Goal: Check status: Check status

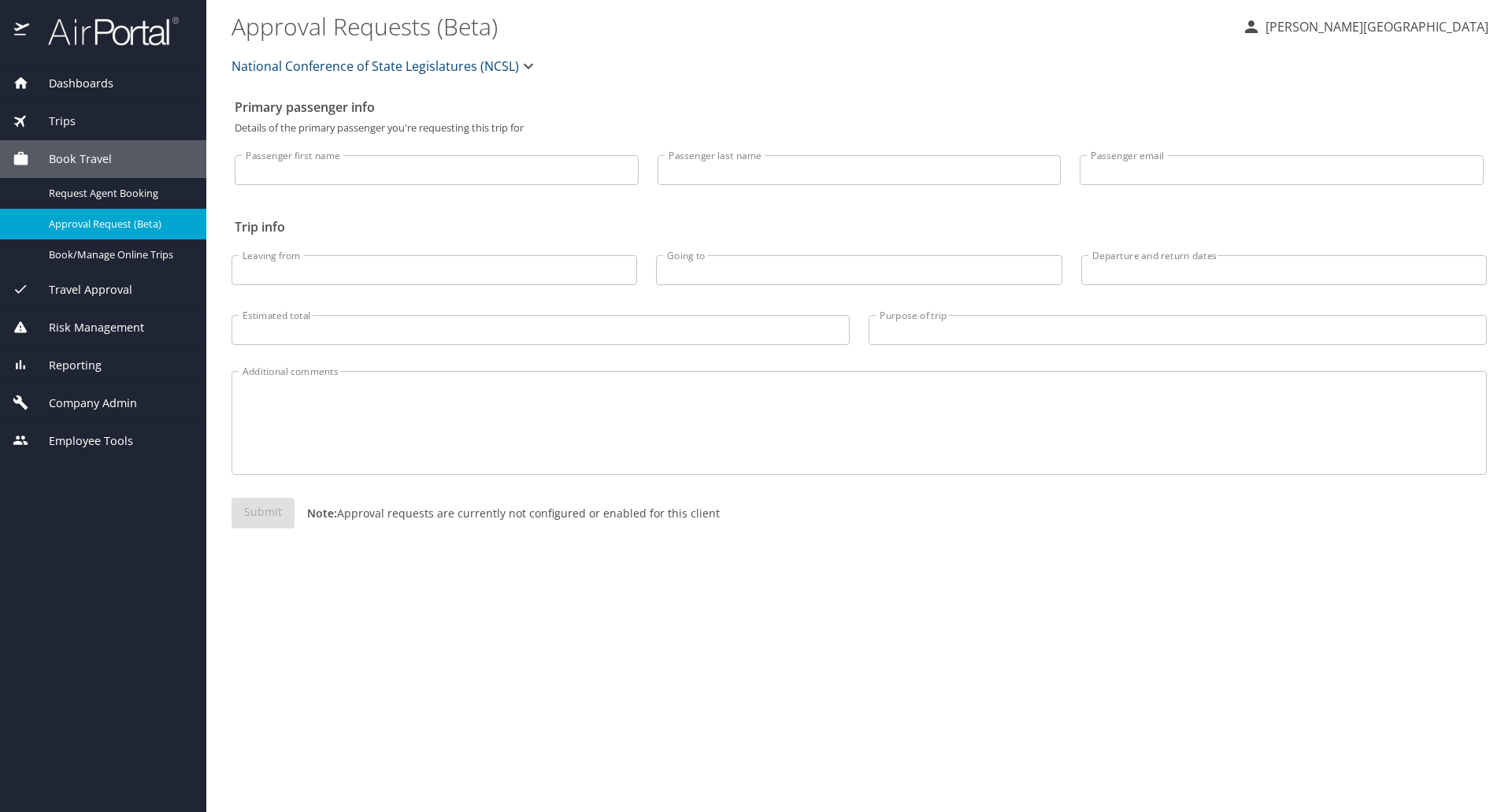
click at [85, 87] on span "Dashboards" at bounding box center [71, 83] width 85 height 18
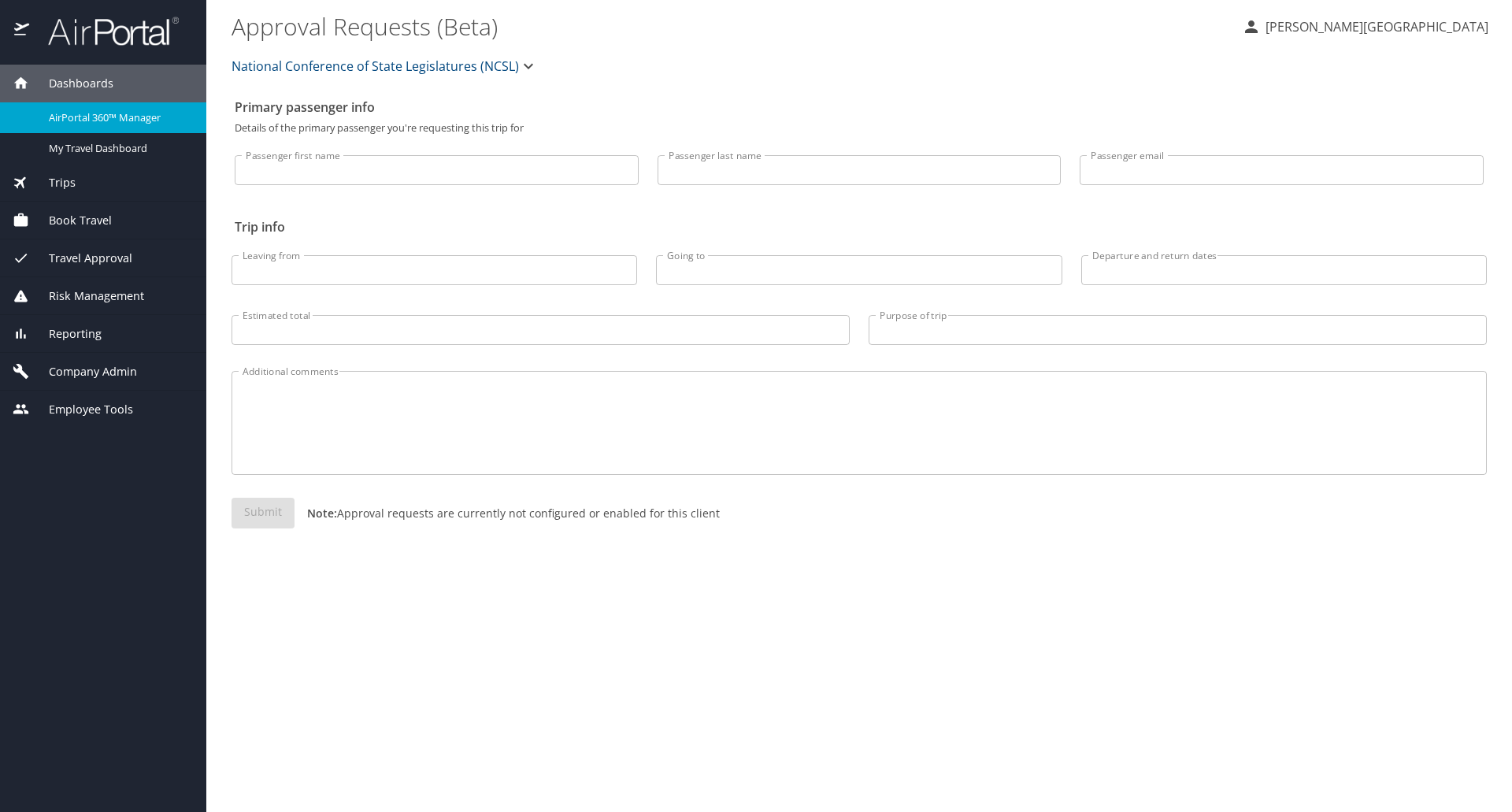
click at [102, 112] on span "AirPortal 360™ Manager" at bounding box center [118, 118] width 139 height 15
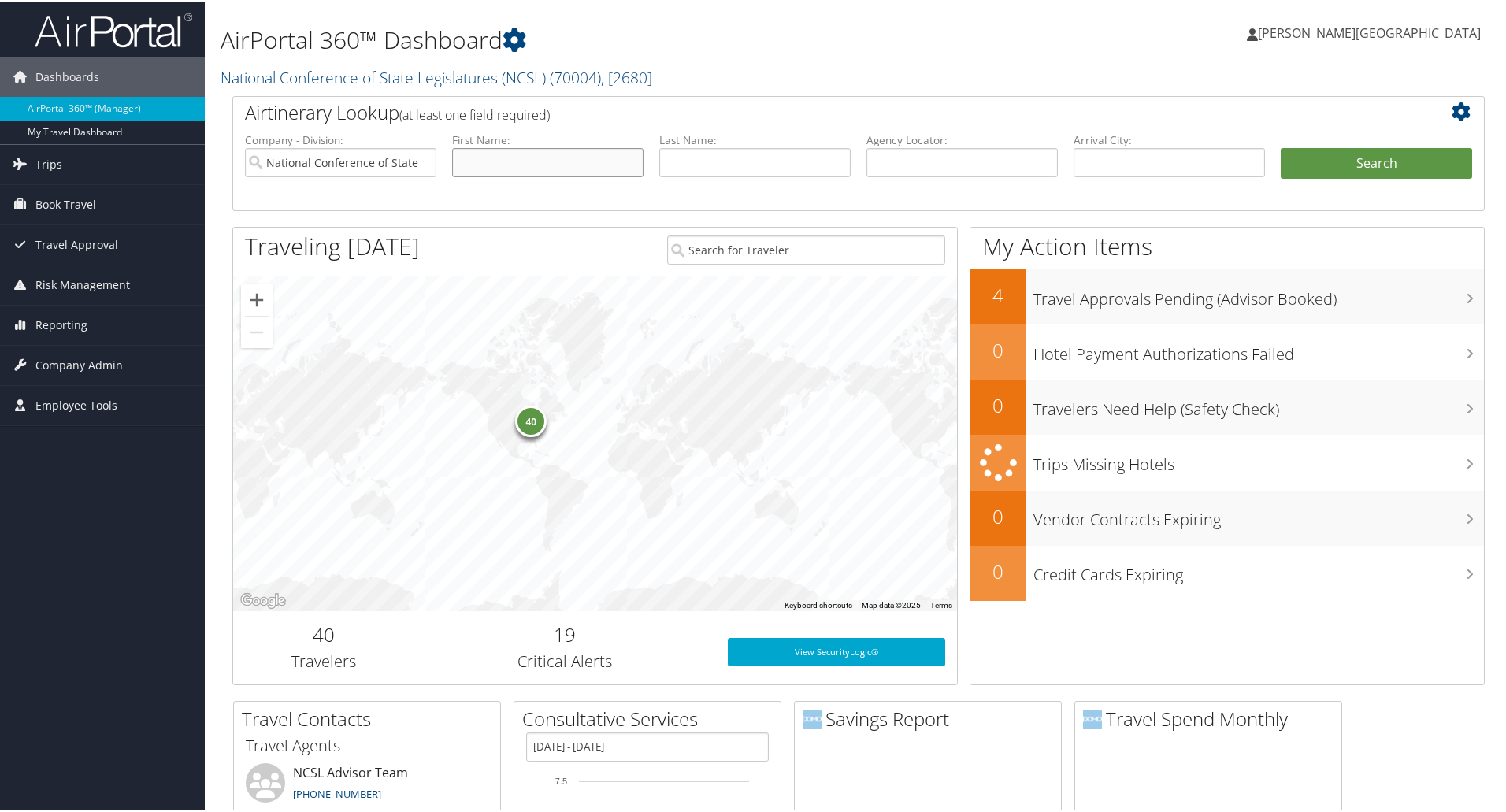
click at [518, 167] on input "text" at bounding box center [548, 161] width 192 height 29
type input "s"
type input "Shad"
paste input "Pearce"
type input "Pearce"
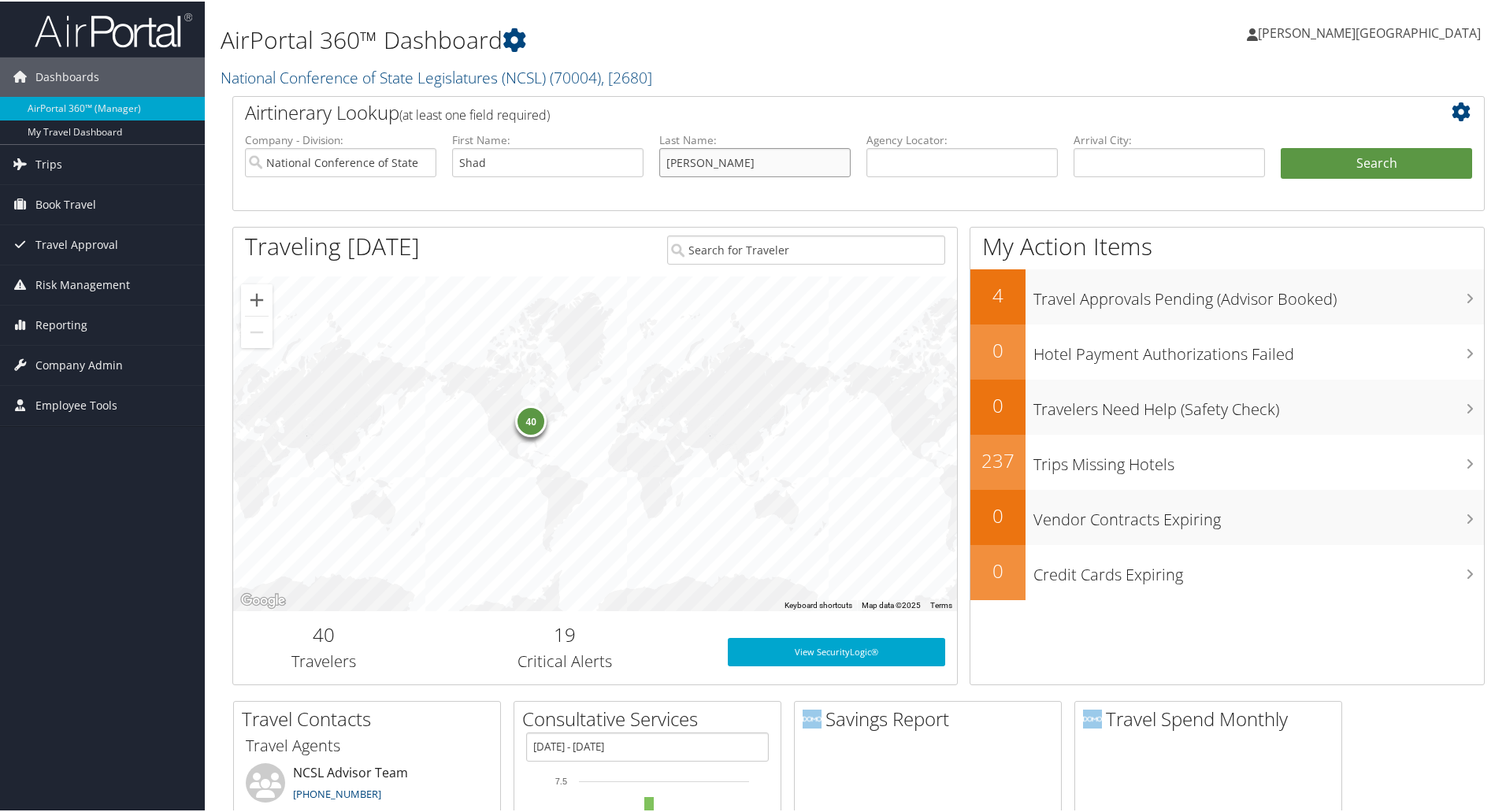
click at [1281, 146] on button "Search" at bounding box center [1376, 162] width 192 height 32
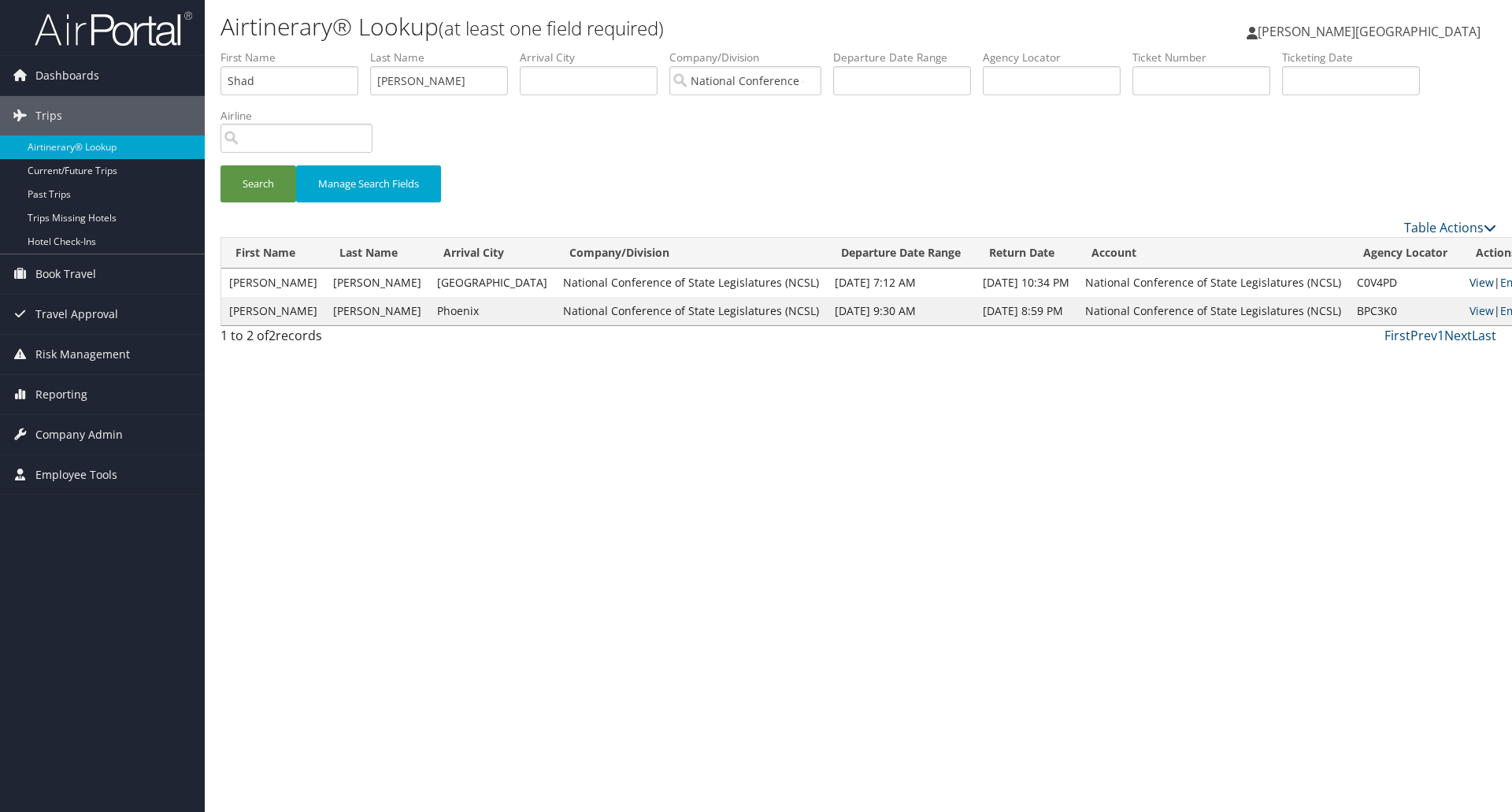
click at [1469, 285] on link "View" at bounding box center [1481, 282] width 24 height 15
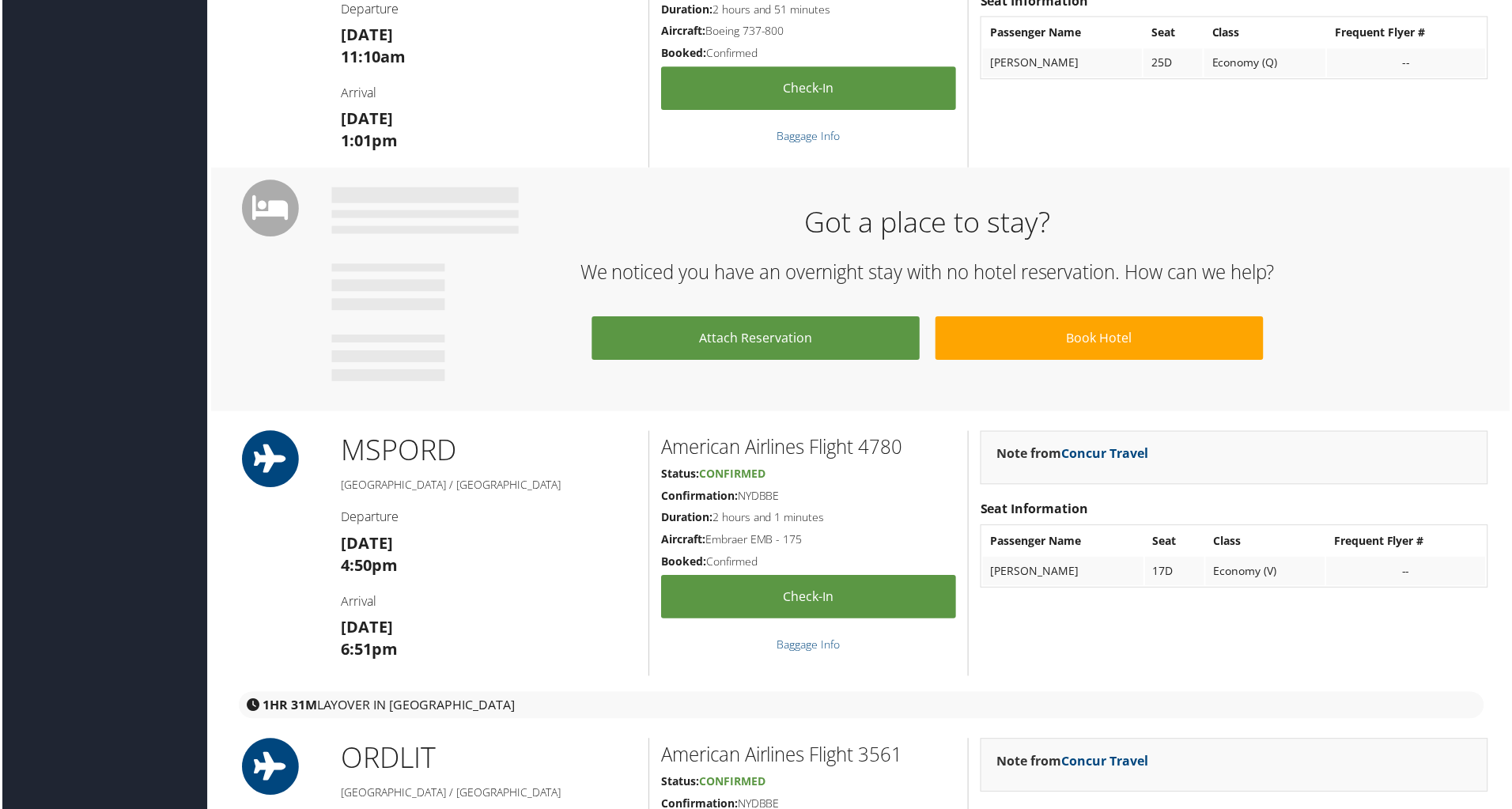
scroll to position [1345, 0]
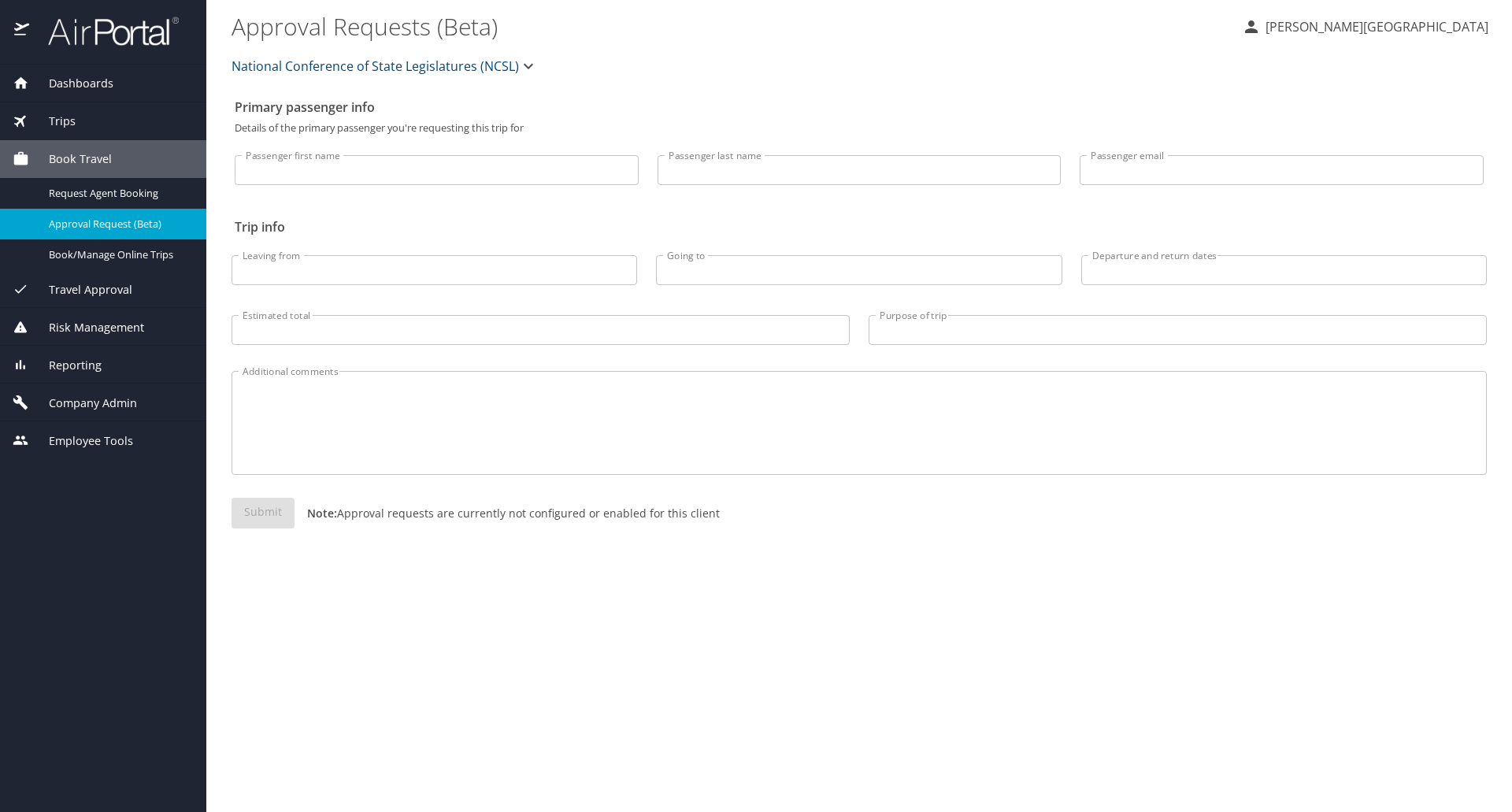
click at [98, 75] on span "Dashboards" at bounding box center [71, 83] width 85 height 18
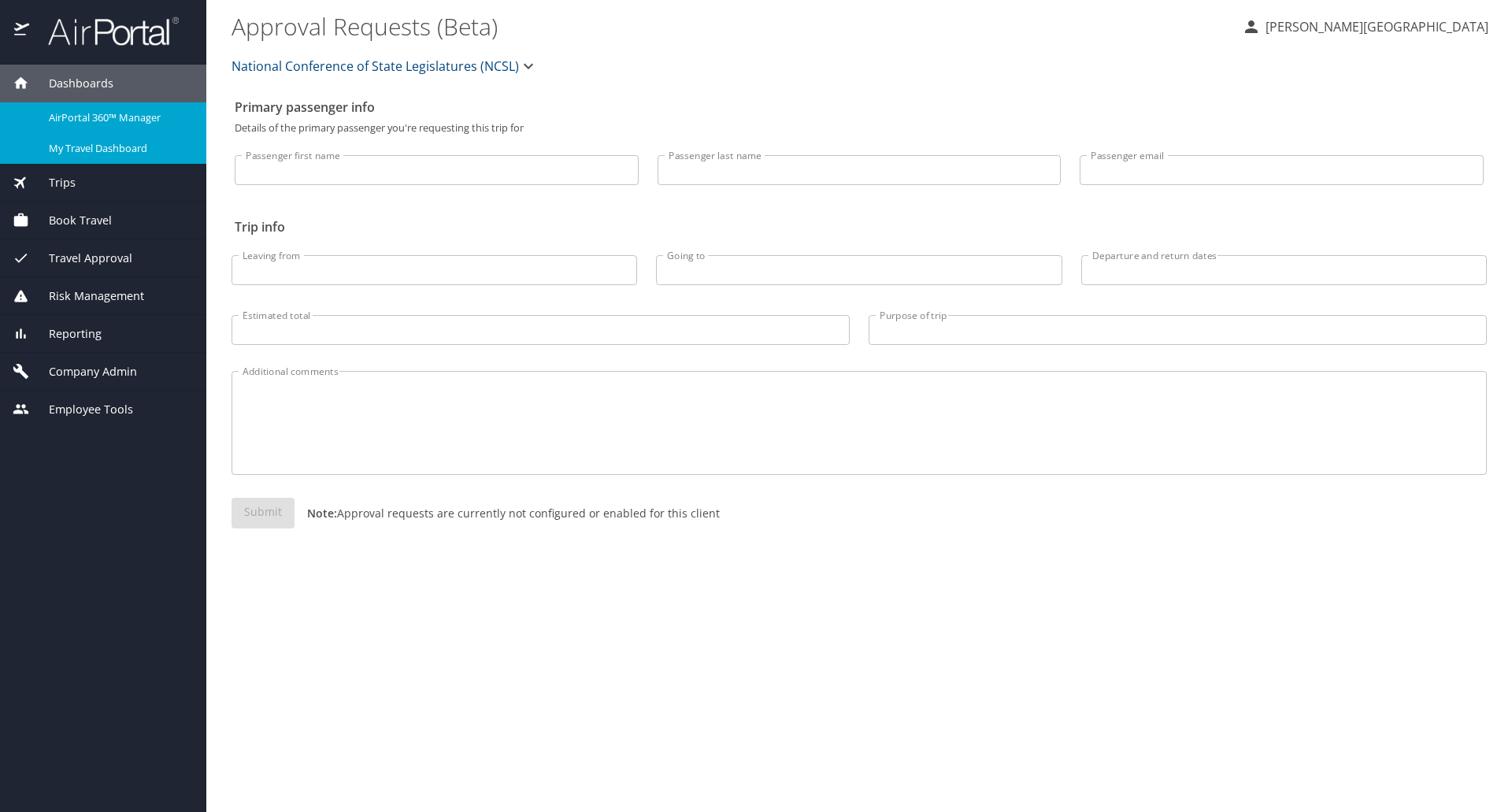
click at [89, 152] on span "My Travel Dashboard" at bounding box center [118, 148] width 139 height 15
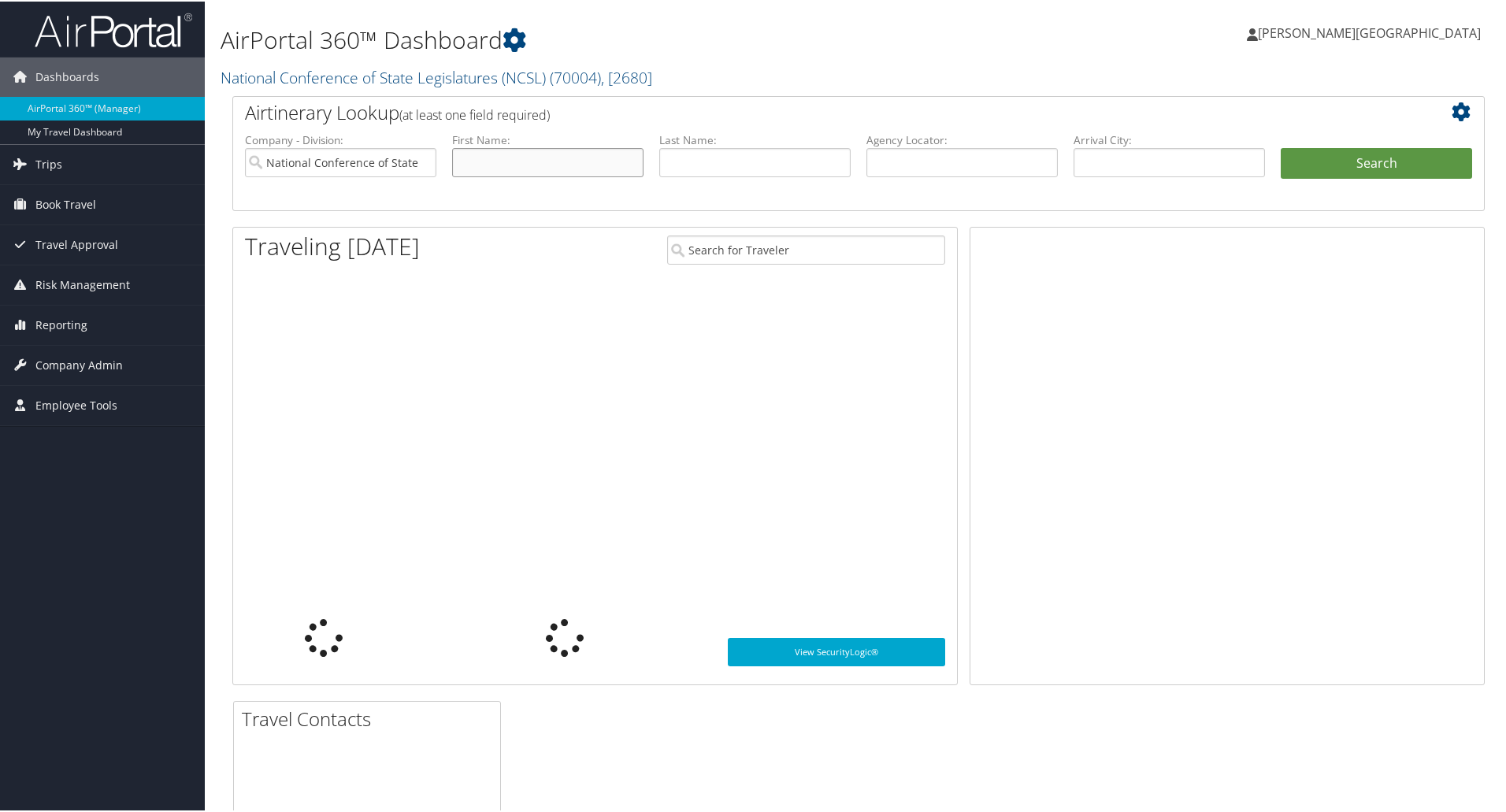
click at [482, 157] on input "text" at bounding box center [548, 161] width 192 height 29
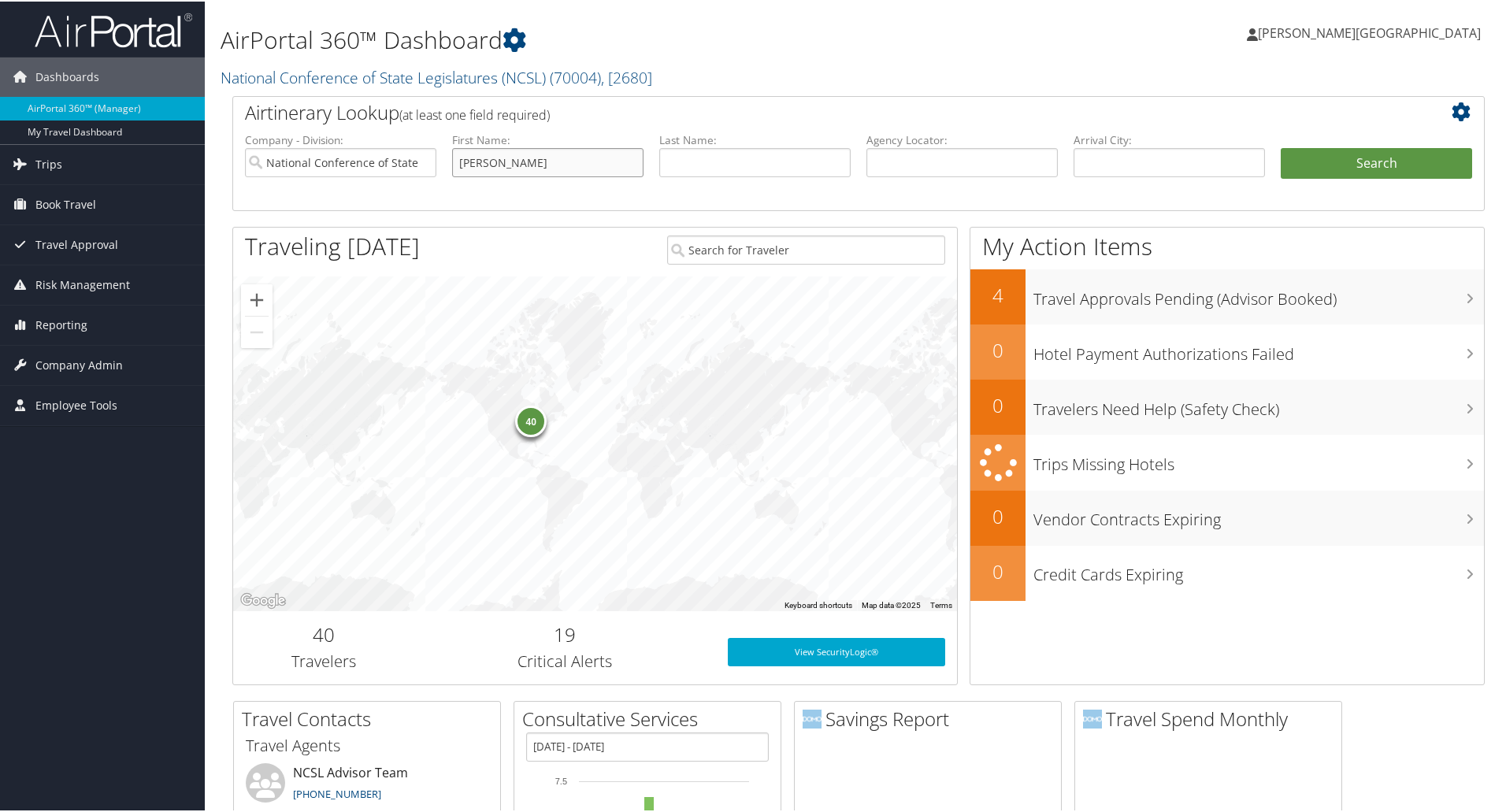
type input "[PERSON_NAME]"
click at [1281, 146] on button "Search" at bounding box center [1376, 162] width 192 height 32
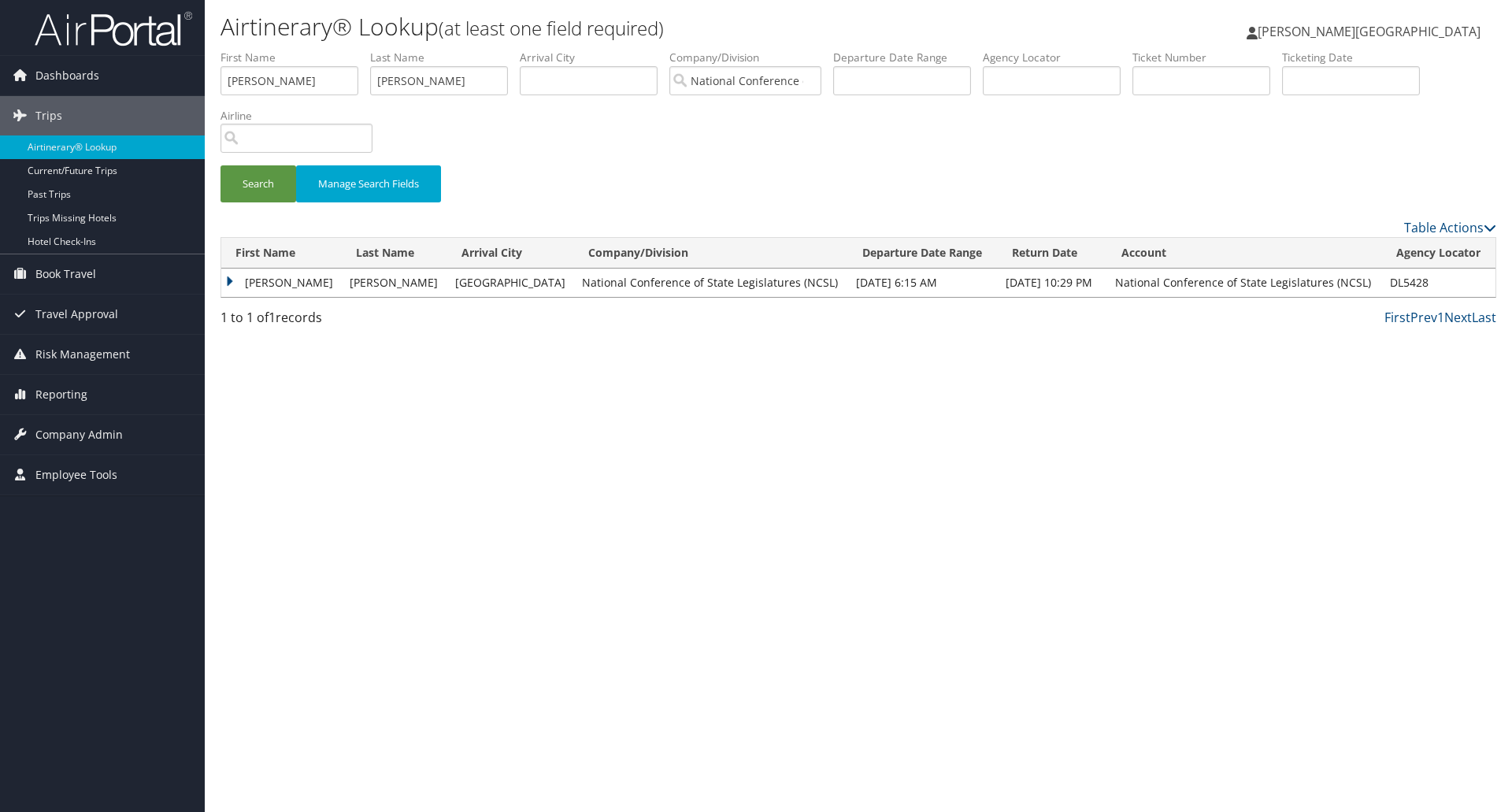
click at [227, 285] on td "[PERSON_NAME]" at bounding box center [281, 283] width 121 height 28
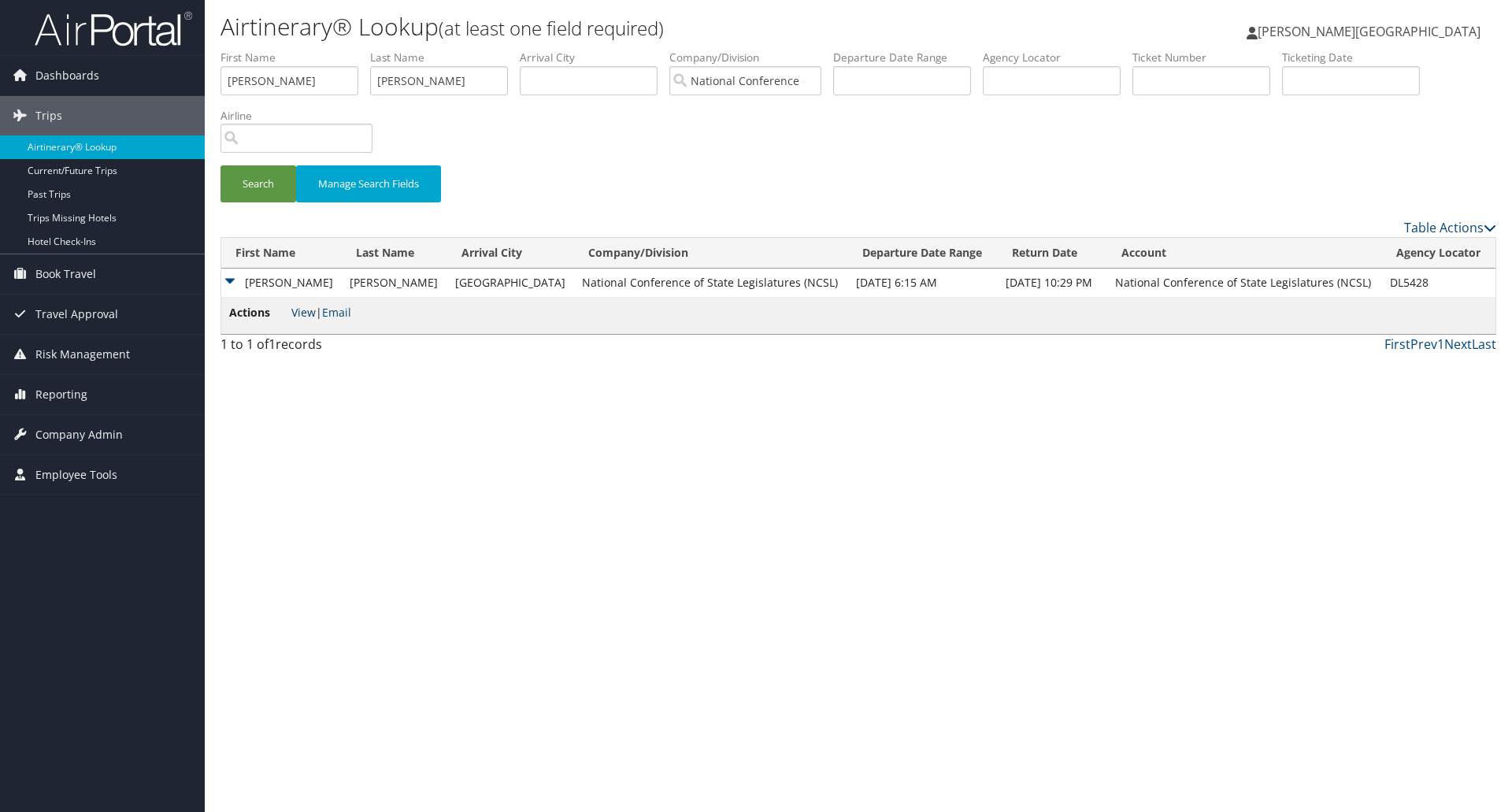
click at [305, 318] on link "View" at bounding box center [303, 312] width 24 height 15
